Goal: Task Accomplishment & Management: Manage account settings

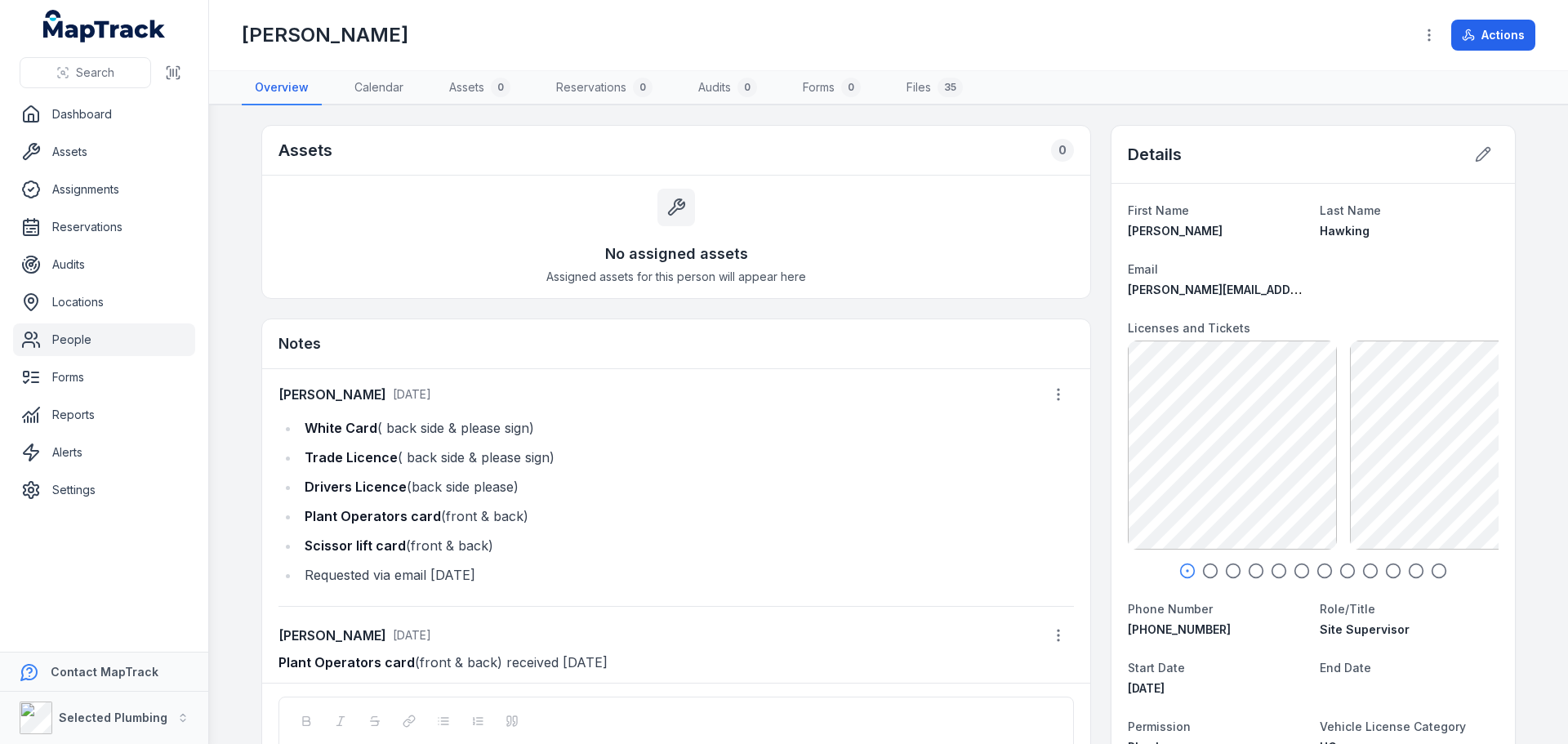
scroll to position [1, 0]
drag, startPoint x: 302, startPoint y: 422, endPoint x: 533, endPoint y: 425, distance: 231.0
click at [533, 425] on li "White Card ( back side & please sign)" at bounding box center [687, 428] width 774 height 23
copy li "White Card ( back side & please sign)"
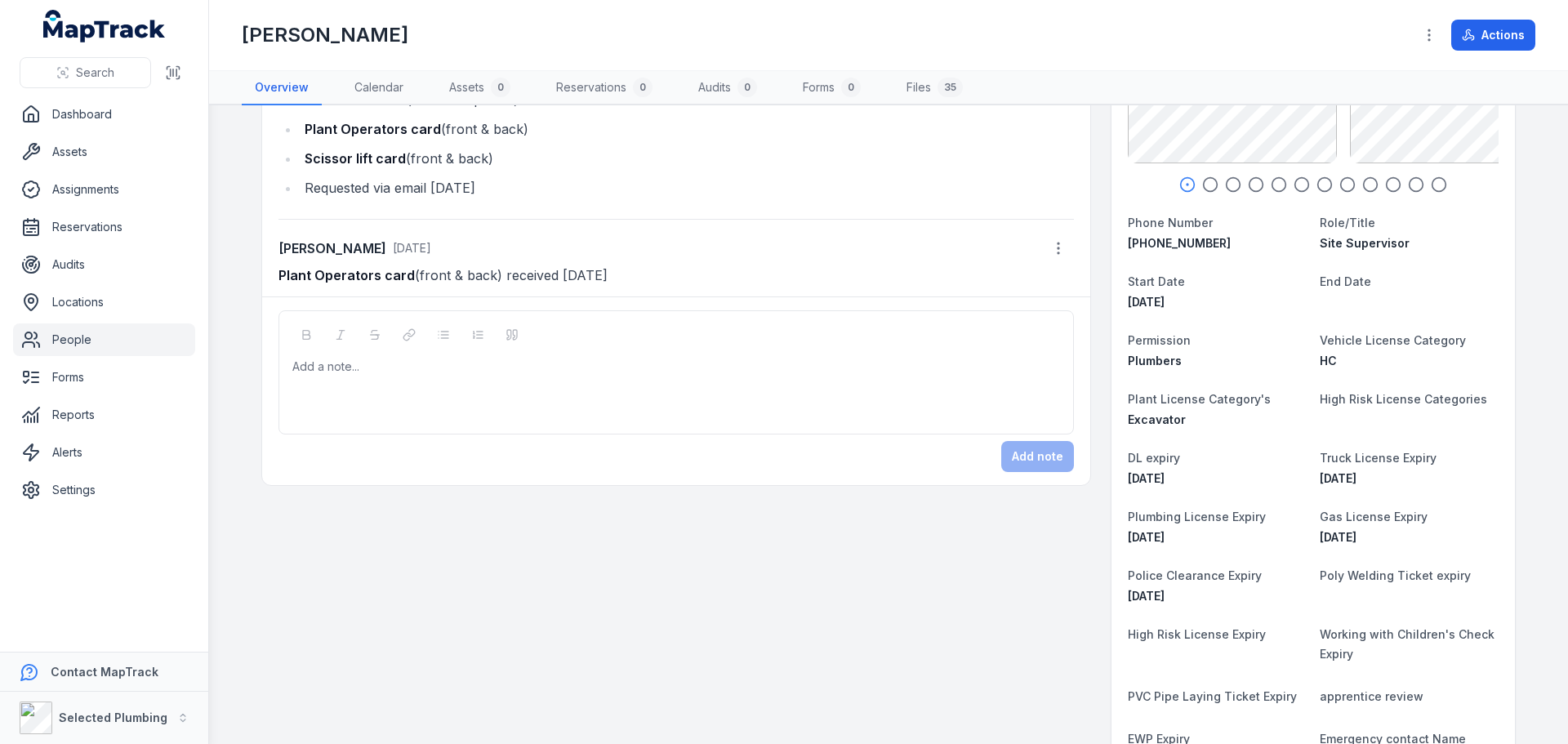
scroll to position [245, 0]
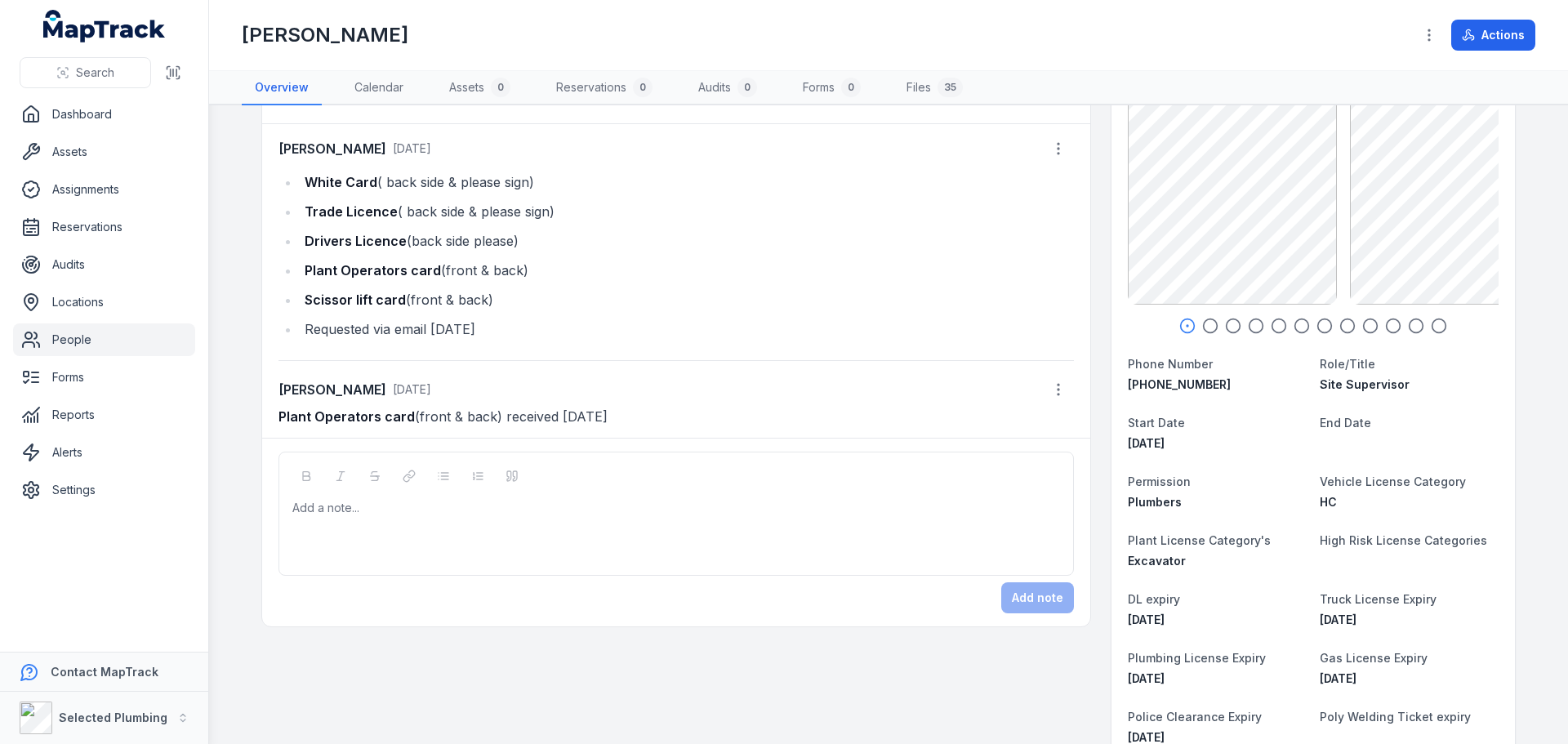
click at [301, 498] on div "Add a note..." at bounding box center [676, 514] width 795 height 124
paste div
click at [498, 506] on div "**********" at bounding box center [676, 508] width 767 height 16
drag, startPoint x: 301, startPoint y: 238, endPoint x: 544, endPoint y: 233, distance: 243.1
click at [542, 233] on li "Drivers Licence (back side please)" at bounding box center [687, 241] width 774 height 23
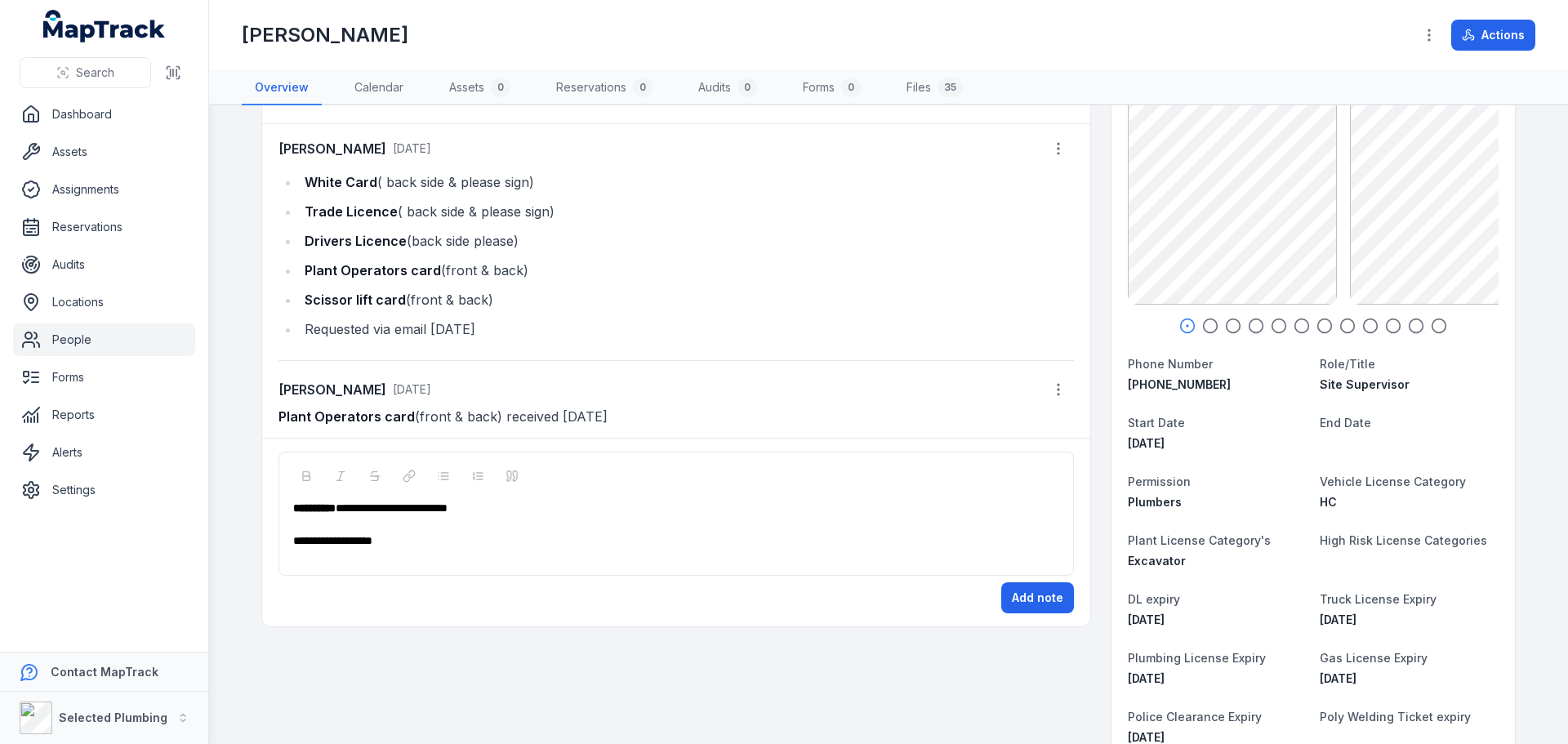
click at [497, 513] on div "**********" at bounding box center [676, 508] width 767 height 16
click at [1053, 594] on button "Add note" at bounding box center [1037, 598] width 73 height 31
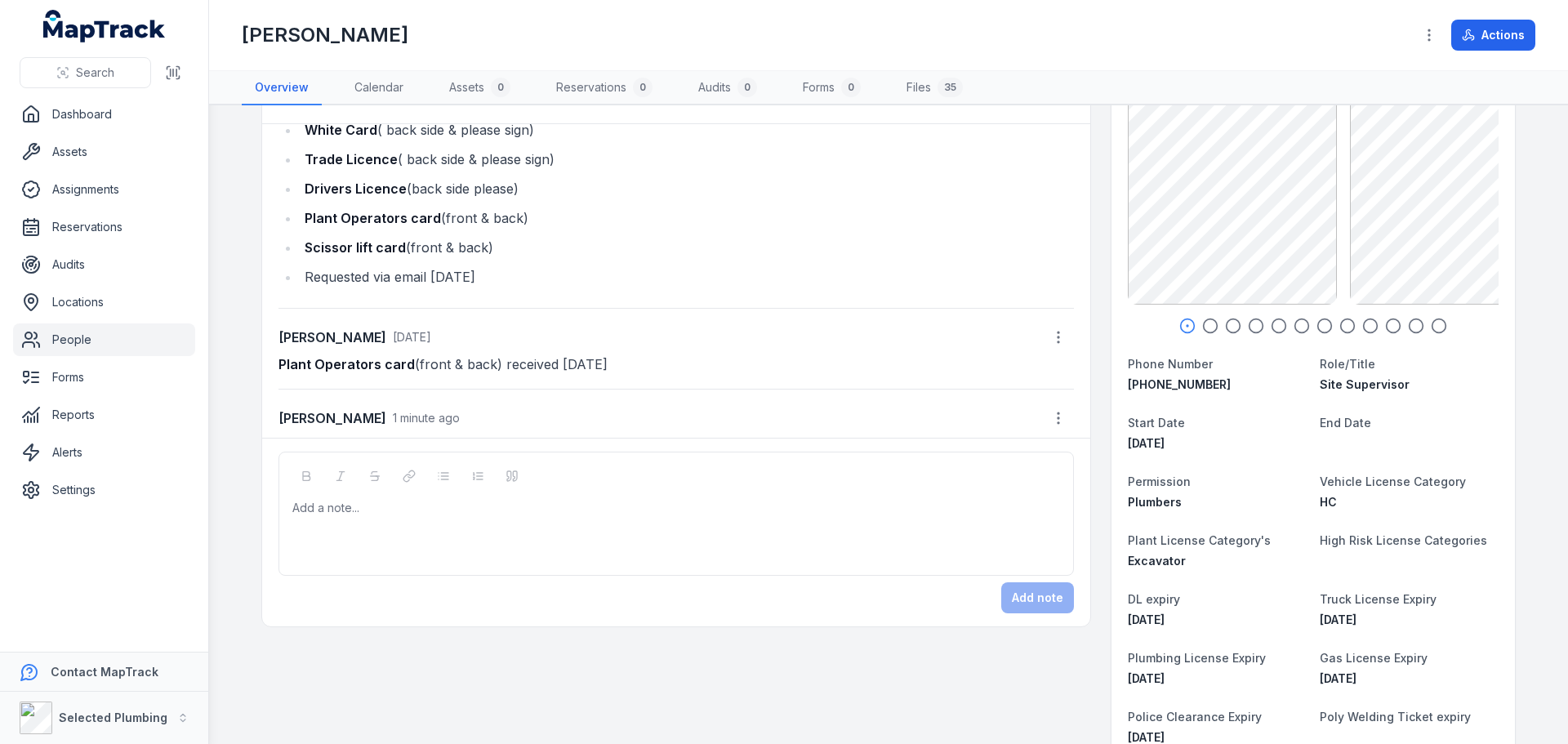
scroll to position [81, 0]
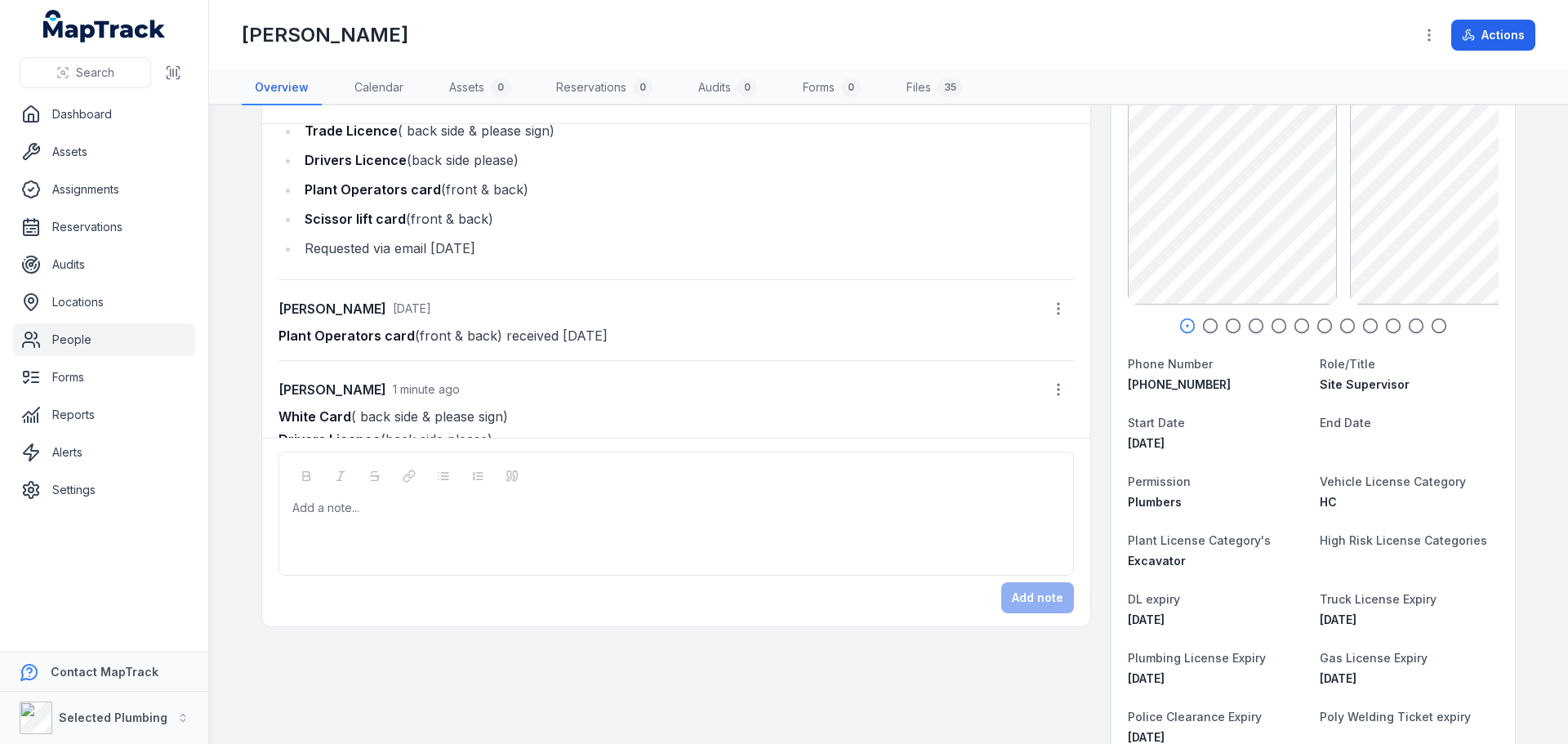
click at [1202, 328] on icon "button" at bounding box center [1210, 325] width 16 height 16
click at [1227, 330] on circle "button" at bounding box center [1233, 326] width 14 height 14
click at [1236, 328] on div at bounding box center [1313, 325] width 370 height 16
click at [1273, 322] on icon "button" at bounding box center [1278, 325] width 16 height 16
click at [1305, 324] on div at bounding box center [1313, 325] width 370 height 16
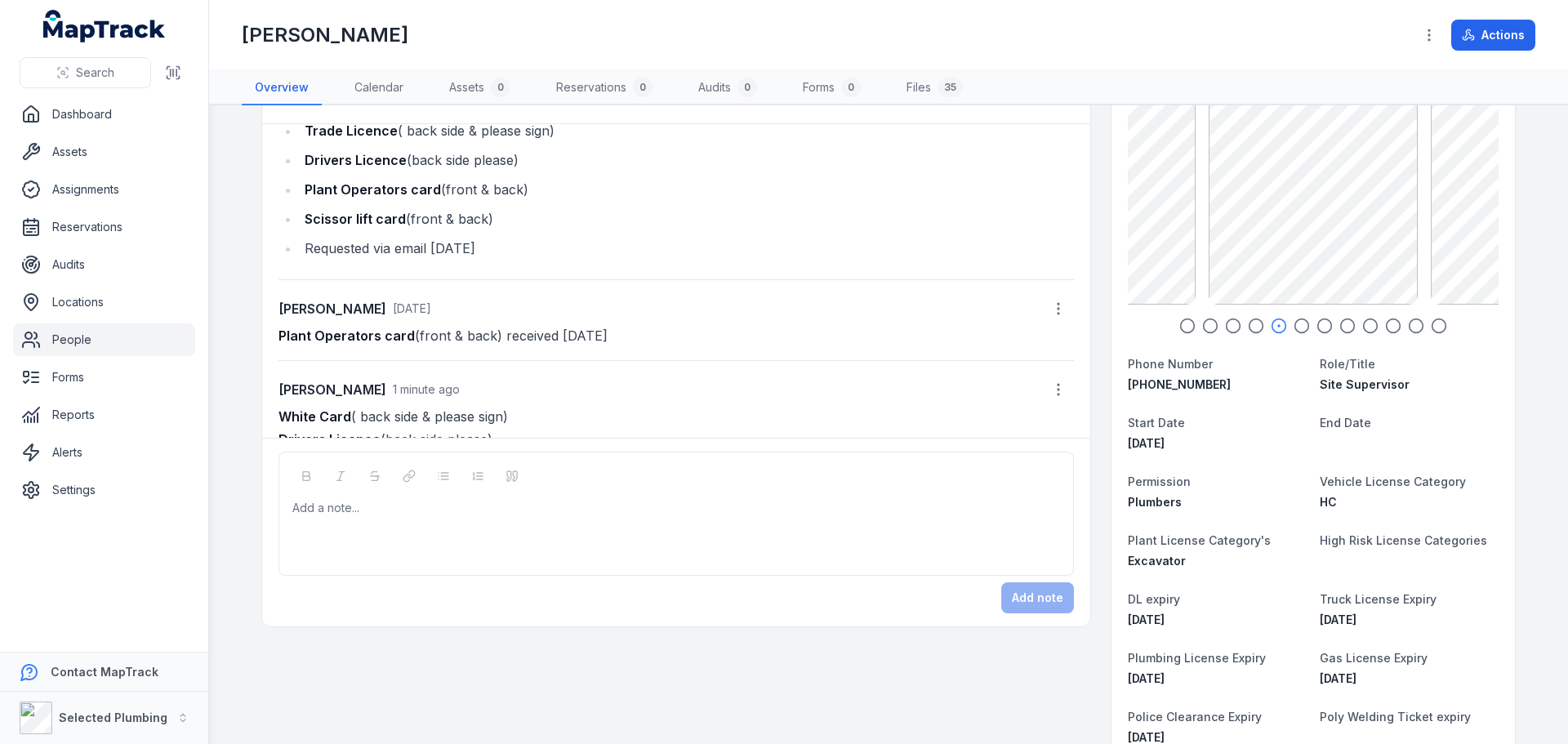
click at [1299, 323] on icon "button" at bounding box center [1301, 325] width 16 height 16
drag, startPoint x: 1317, startPoint y: 322, endPoint x: 1337, endPoint y: 324, distance: 20.1
click at [1317, 323] on icon "button" at bounding box center [1324, 325] width 16 height 16
click at [1339, 324] on icon "button" at bounding box center [1346, 325] width 16 height 16
click at [1365, 327] on icon "button" at bounding box center [1370, 325] width 16 height 16
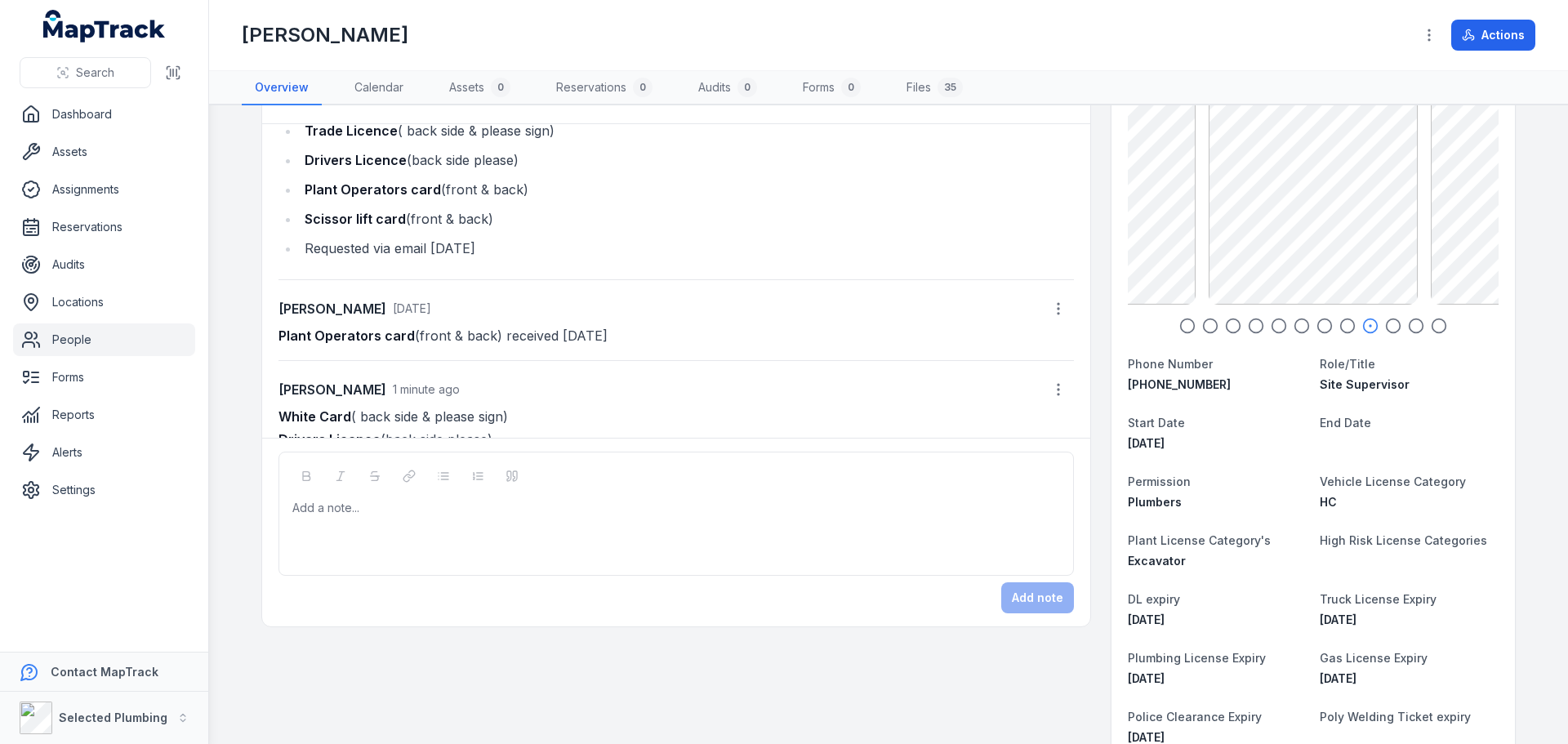
click at [1387, 327] on icon "button" at bounding box center [1393, 325] width 16 height 16
click at [1410, 328] on icon "button" at bounding box center [1415, 325] width 16 height 16
click at [1431, 328] on icon "button" at bounding box center [1438, 325] width 16 height 16
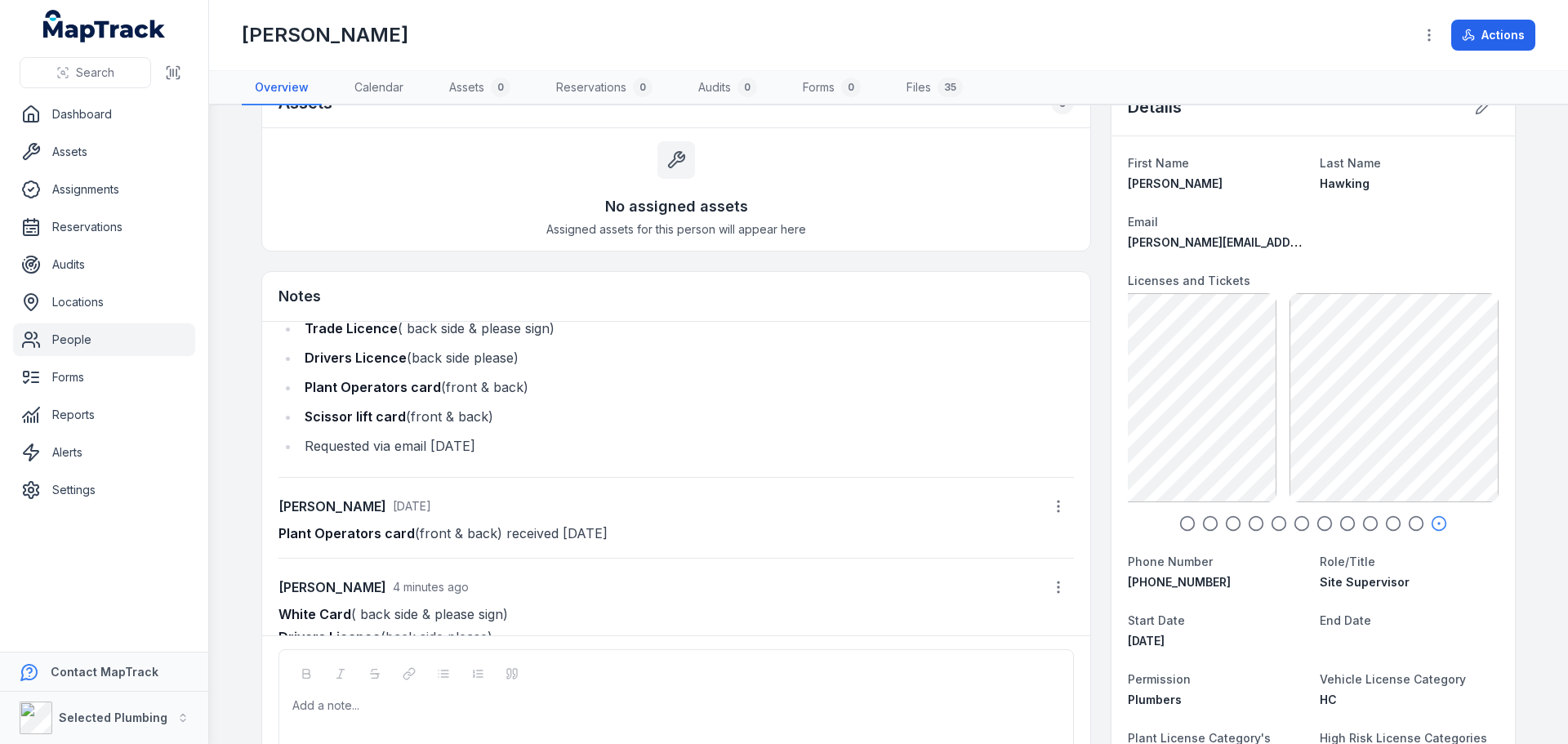
scroll to position [0, 0]
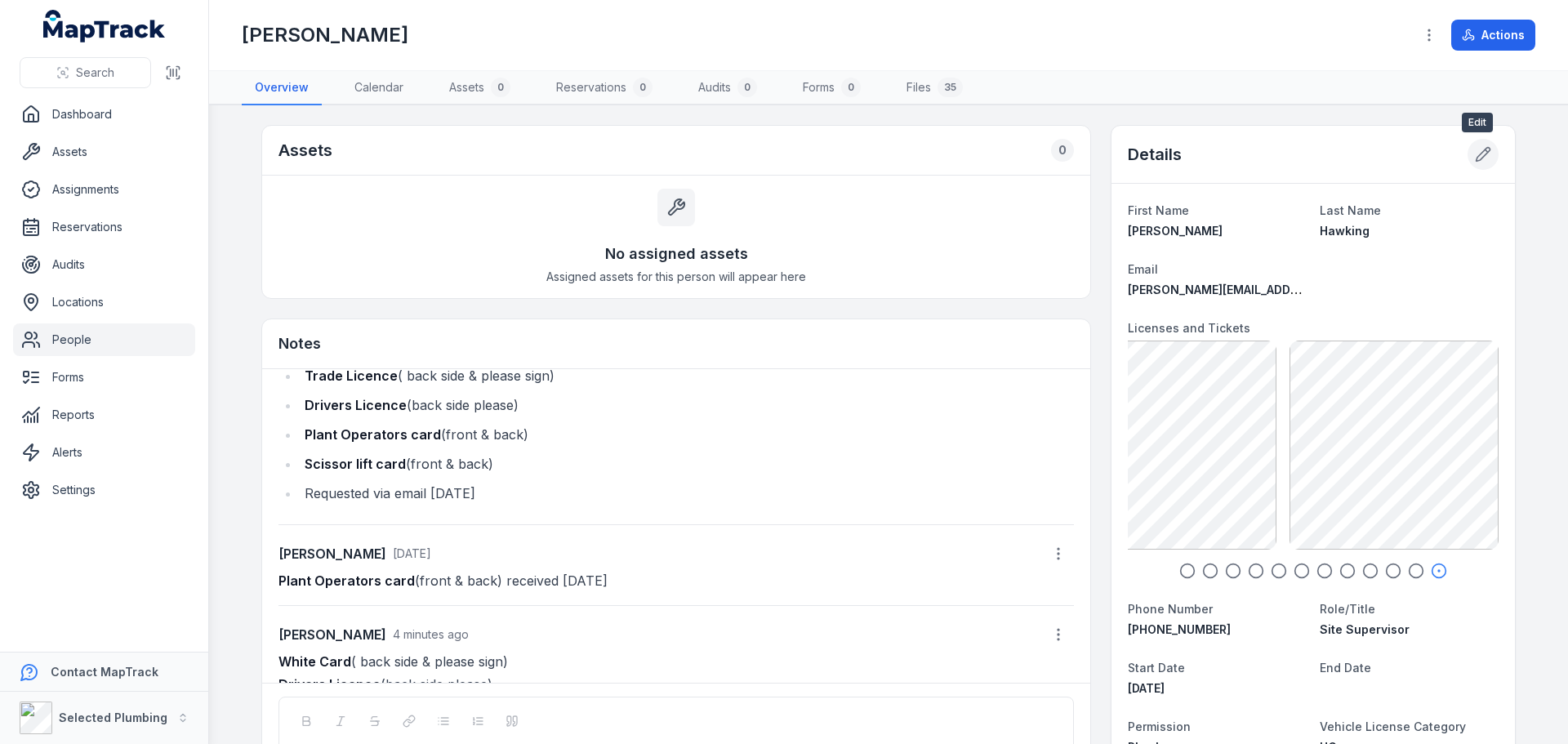
click at [1486, 155] on button at bounding box center [1483, 155] width 31 height 31
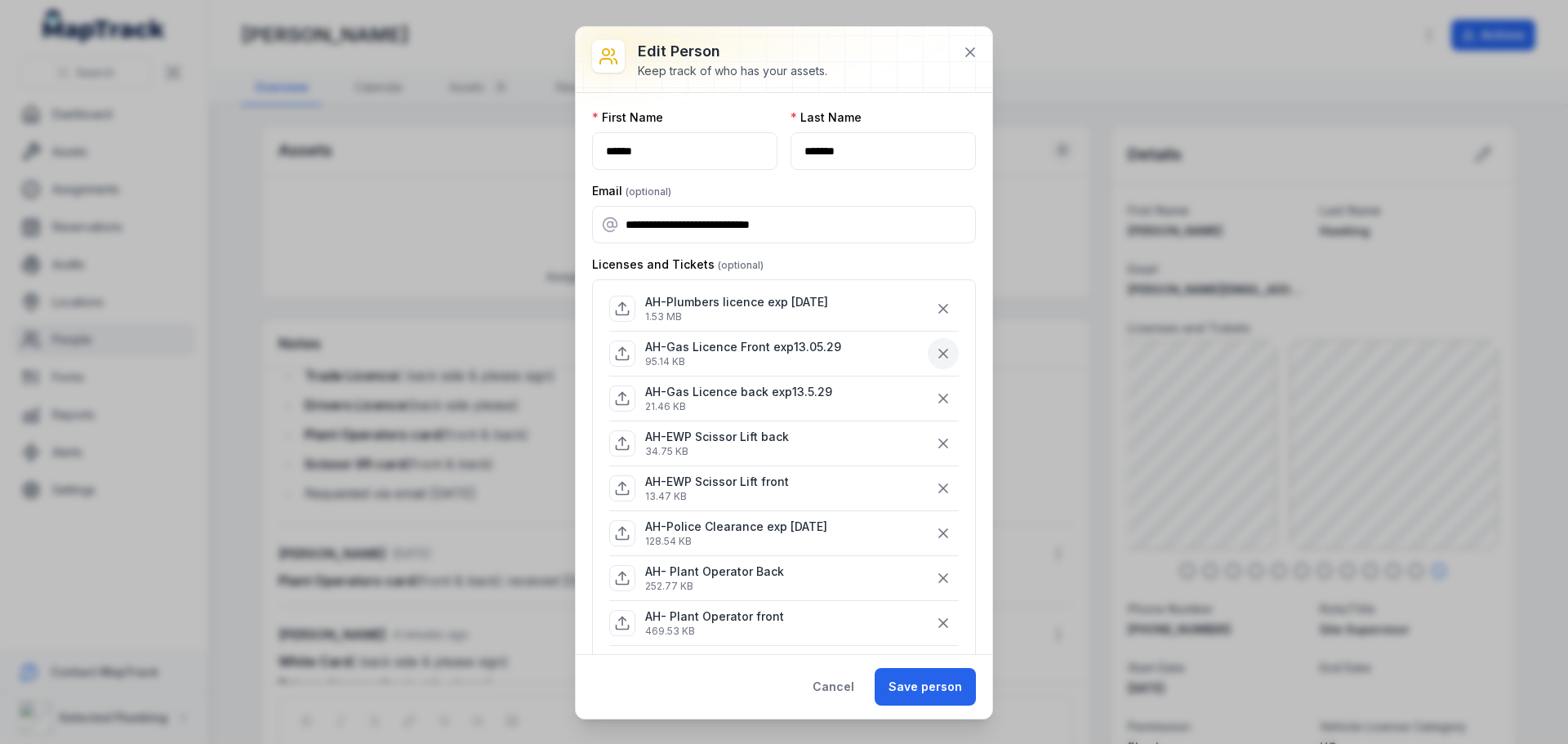
click at [935, 352] on icon "button" at bounding box center [943, 353] width 16 height 16
click at [934, 300] on button "button" at bounding box center [943, 309] width 31 height 31
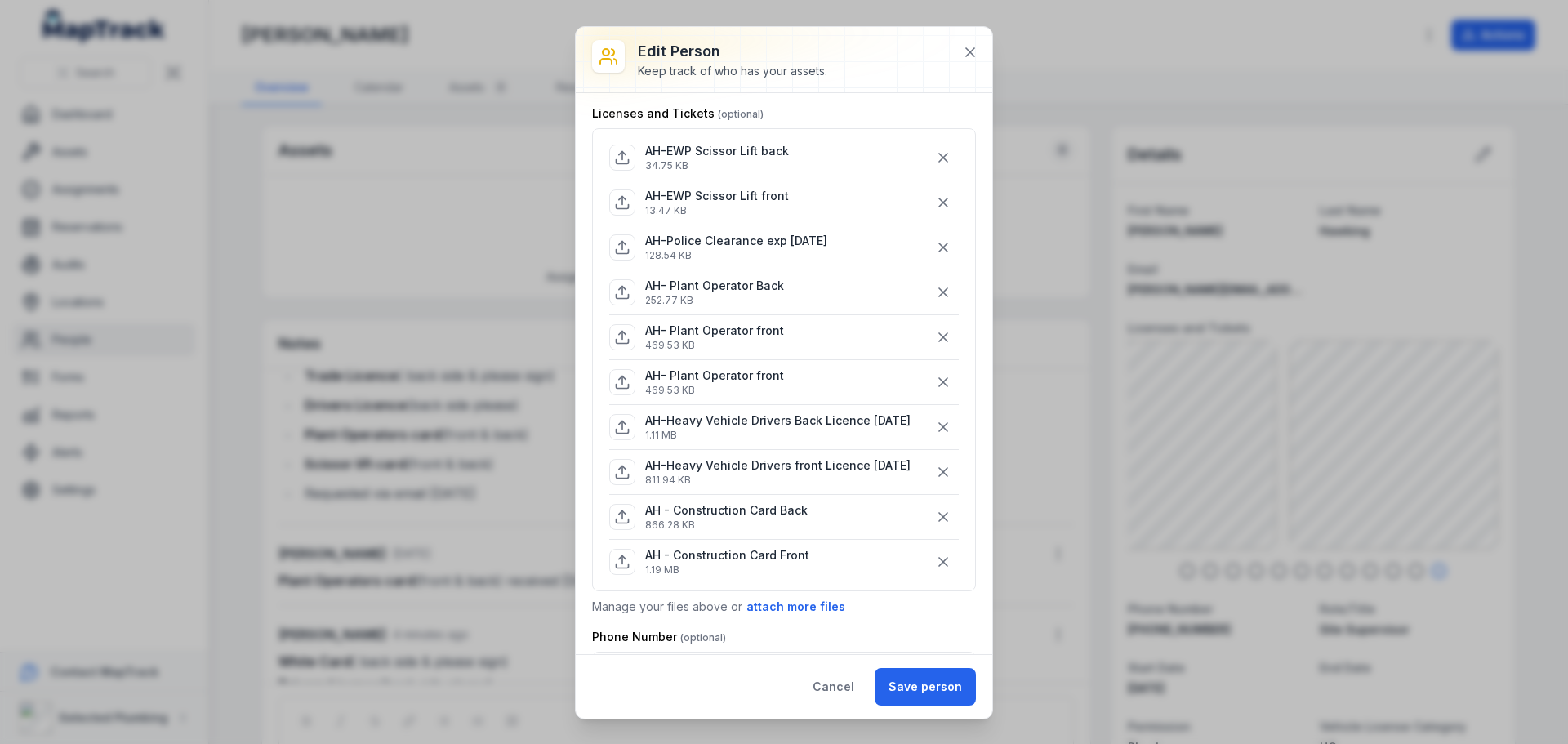
scroll to position [245, 0]
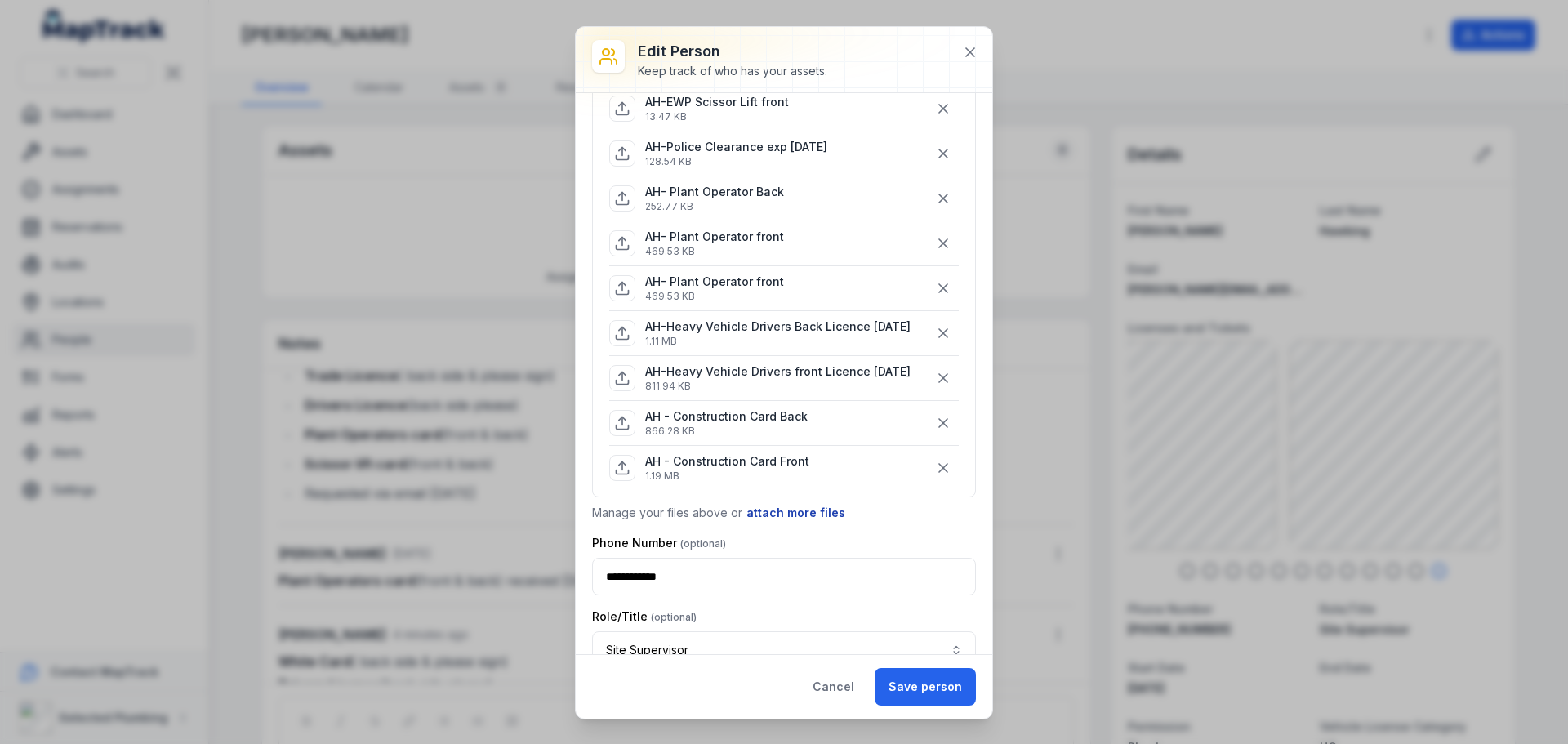
click at [779, 508] on button "attach more files" at bounding box center [796, 513] width 101 height 18
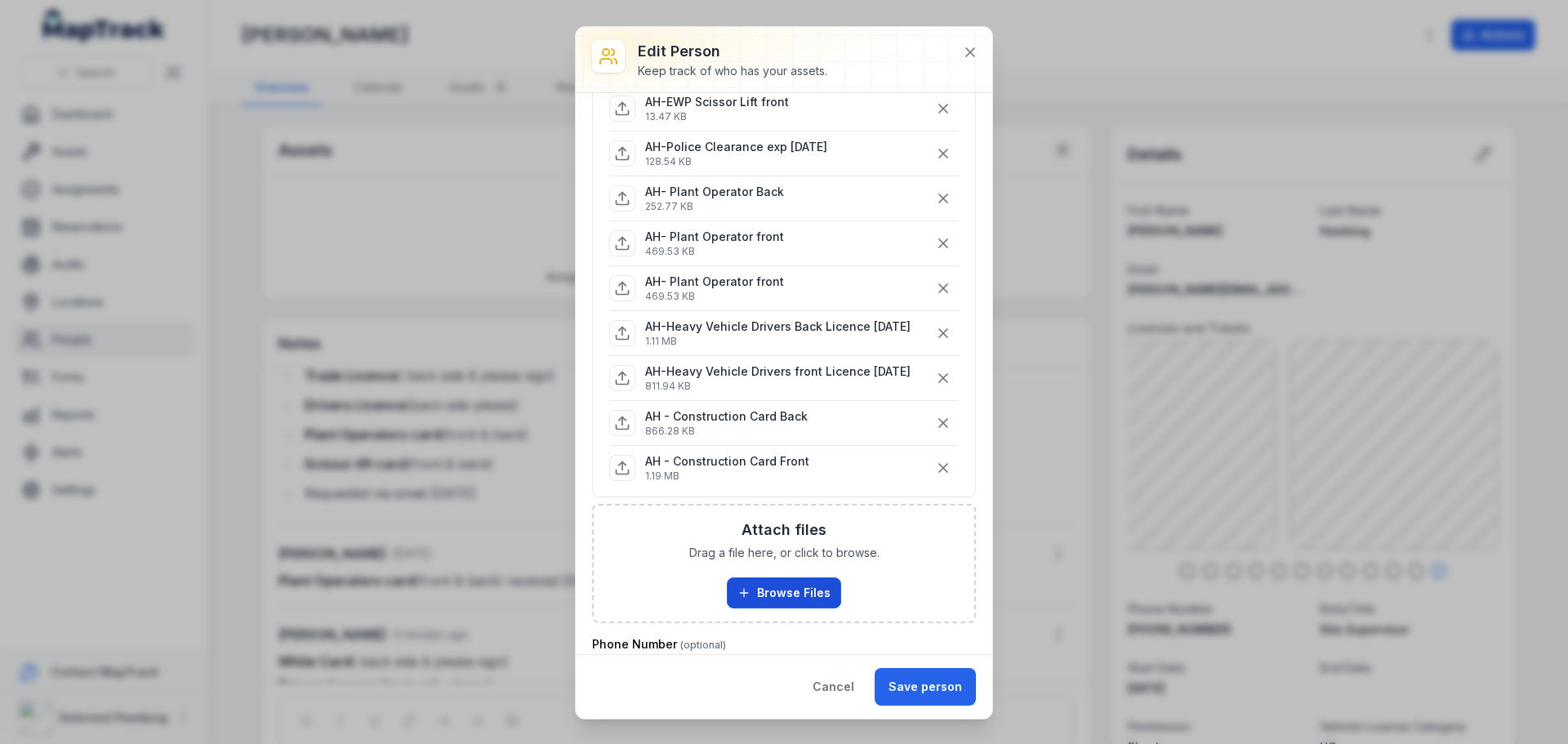
click at [762, 599] on button "Browse Files" at bounding box center [784, 593] width 114 height 31
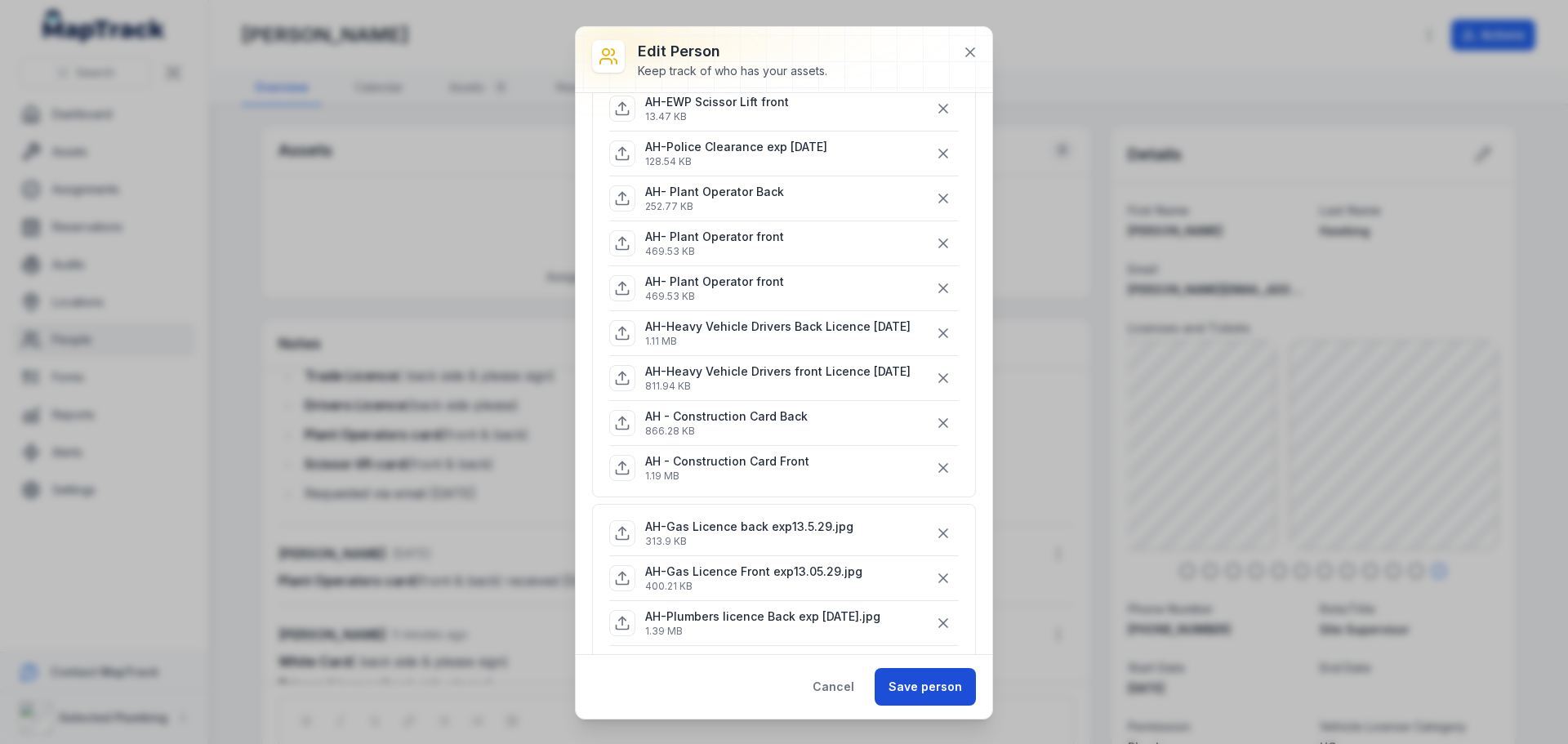
click at [936, 689] on button "Save person" at bounding box center [925, 686] width 102 height 38
